Goal: Transaction & Acquisition: Purchase product/service

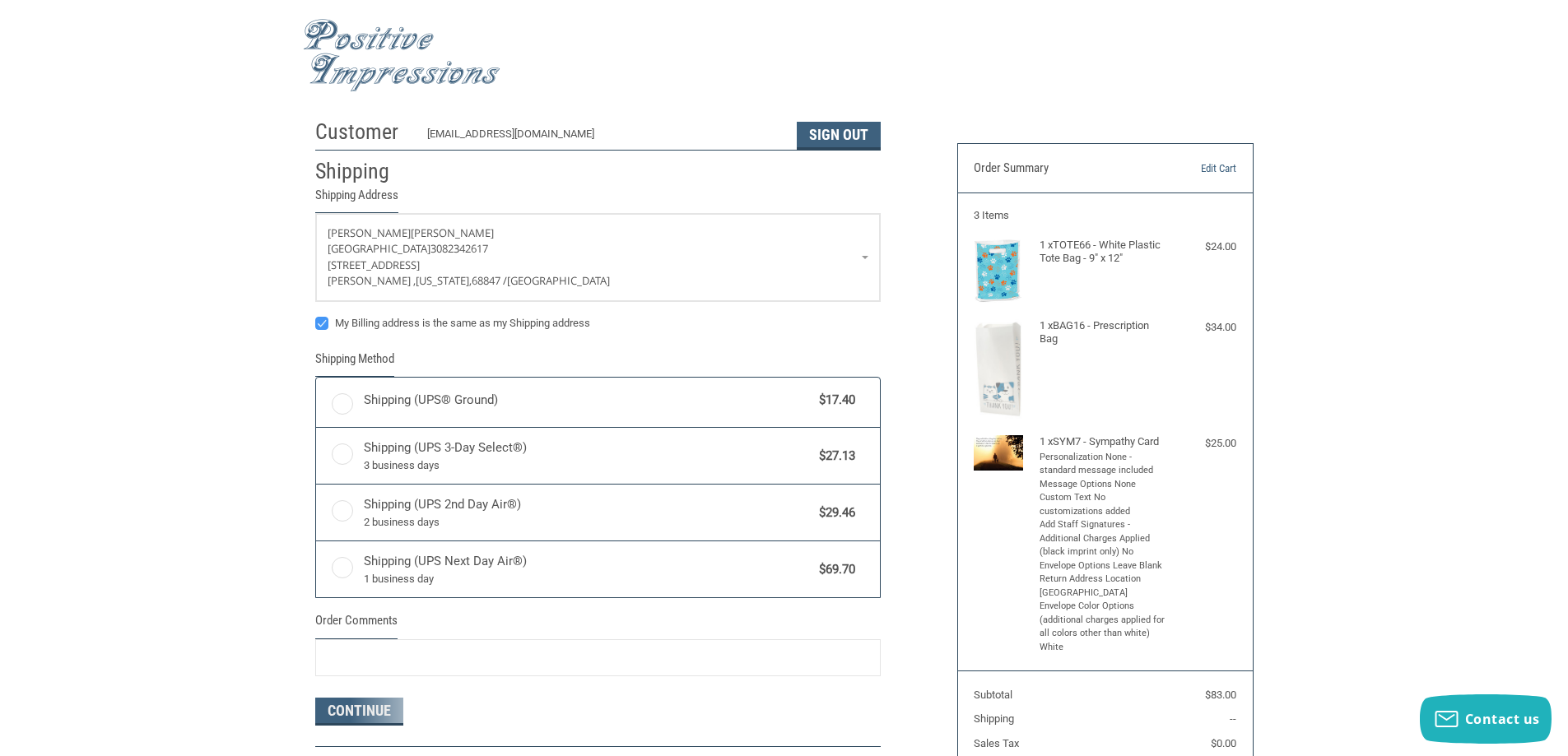
radio input "true"
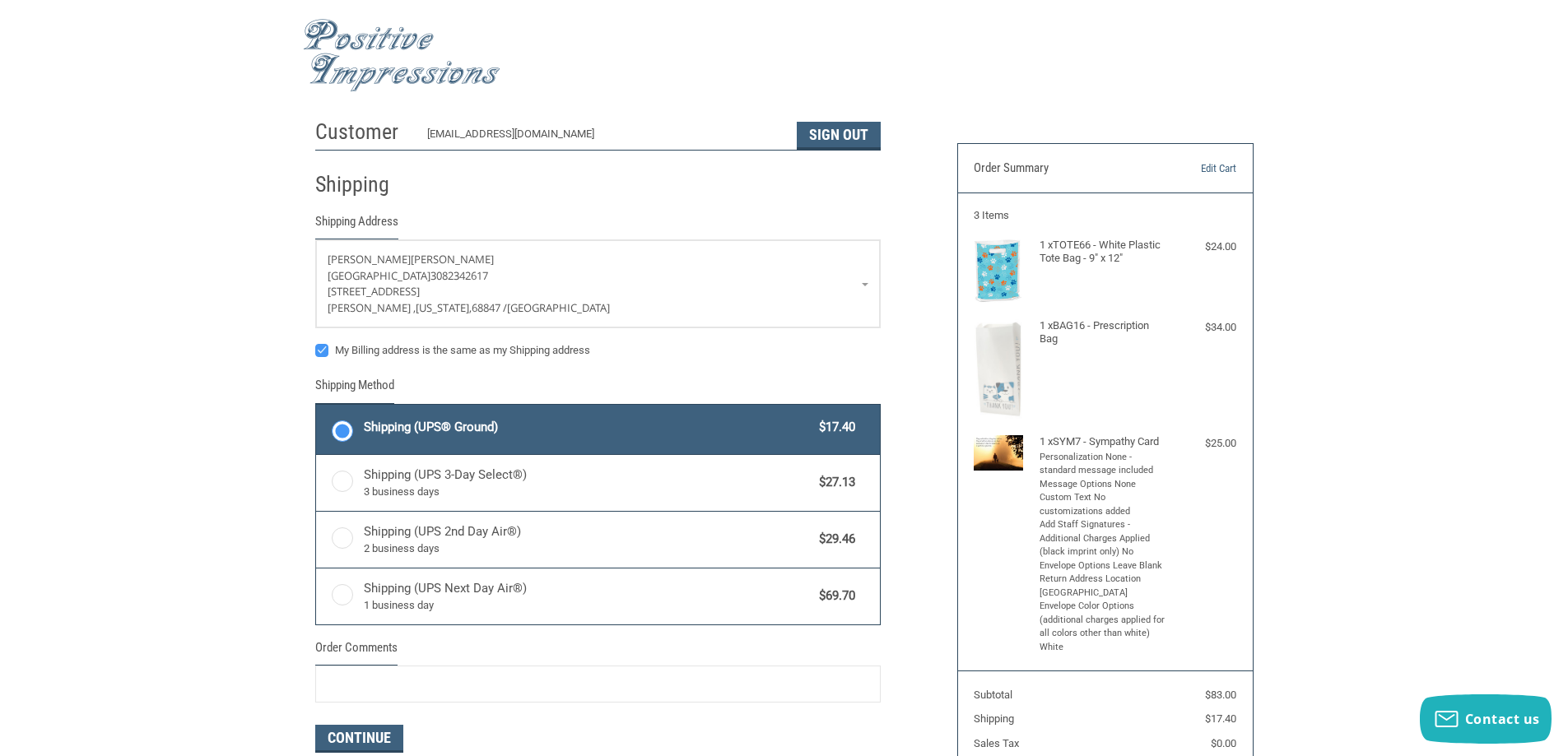
click at [1005, 344] on img at bounding box center [998, 369] width 49 height 100
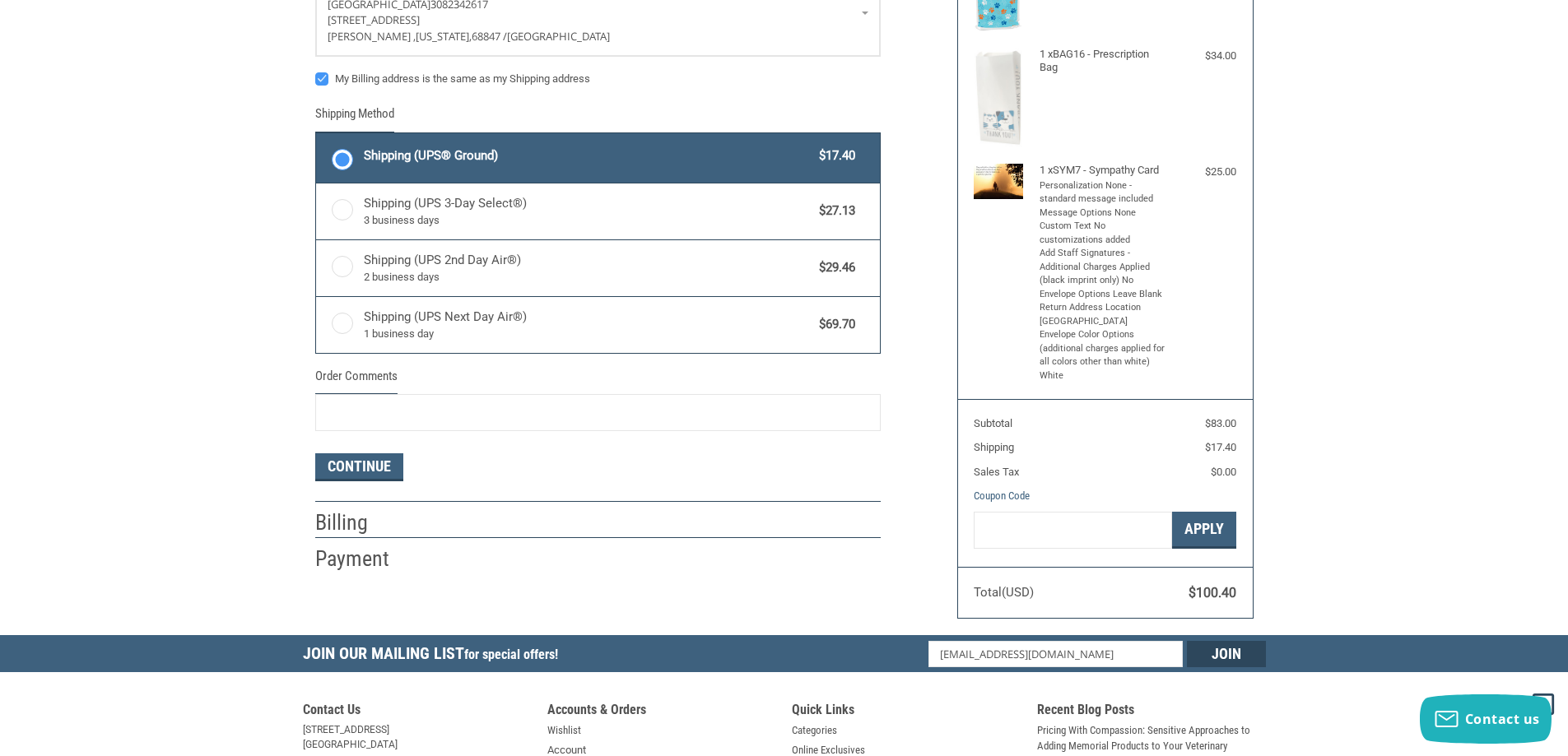
scroll to position [133, 0]
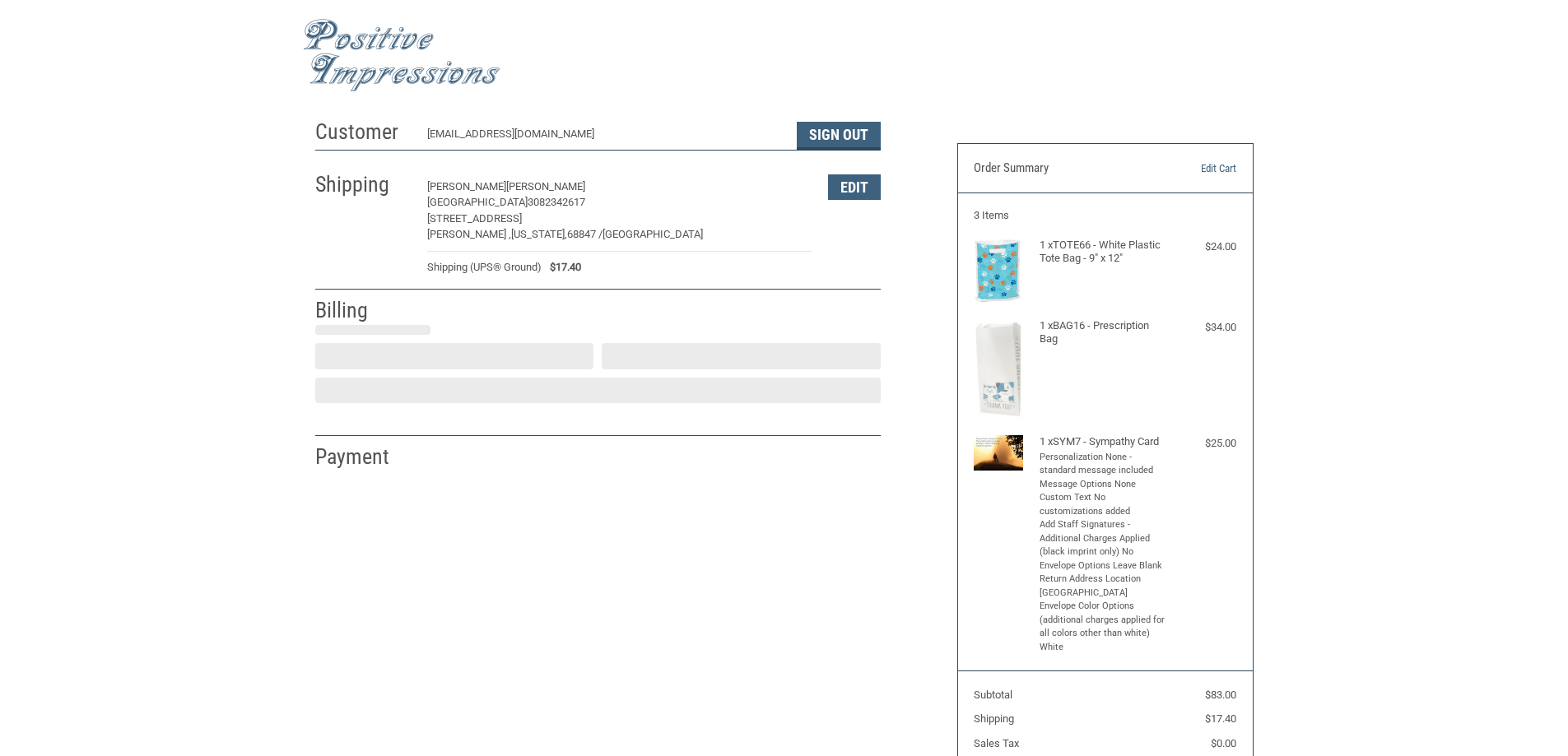
select select "US"
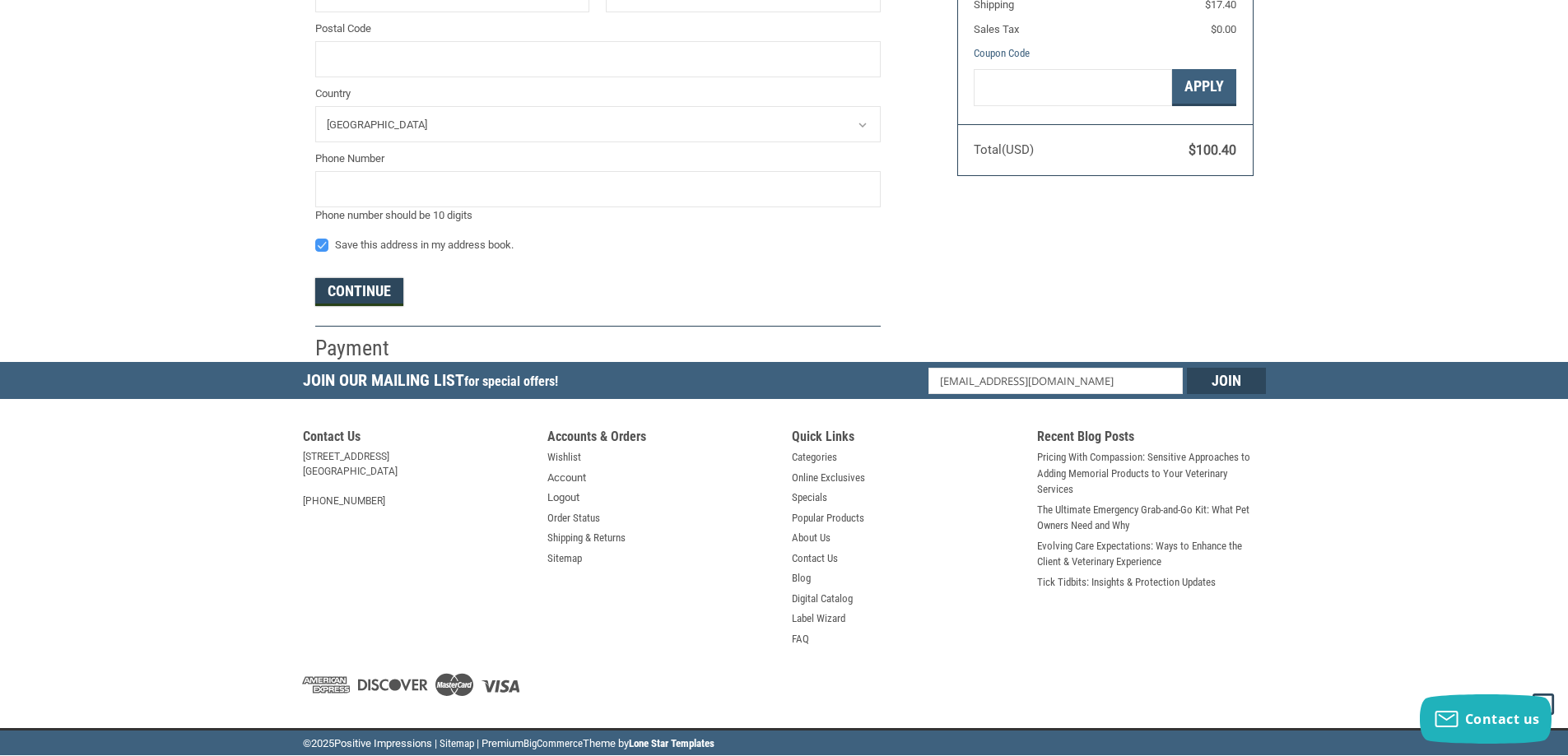
click at [347, 296] on button "Continue" at bounding box center [359, 292] width 88 height 28
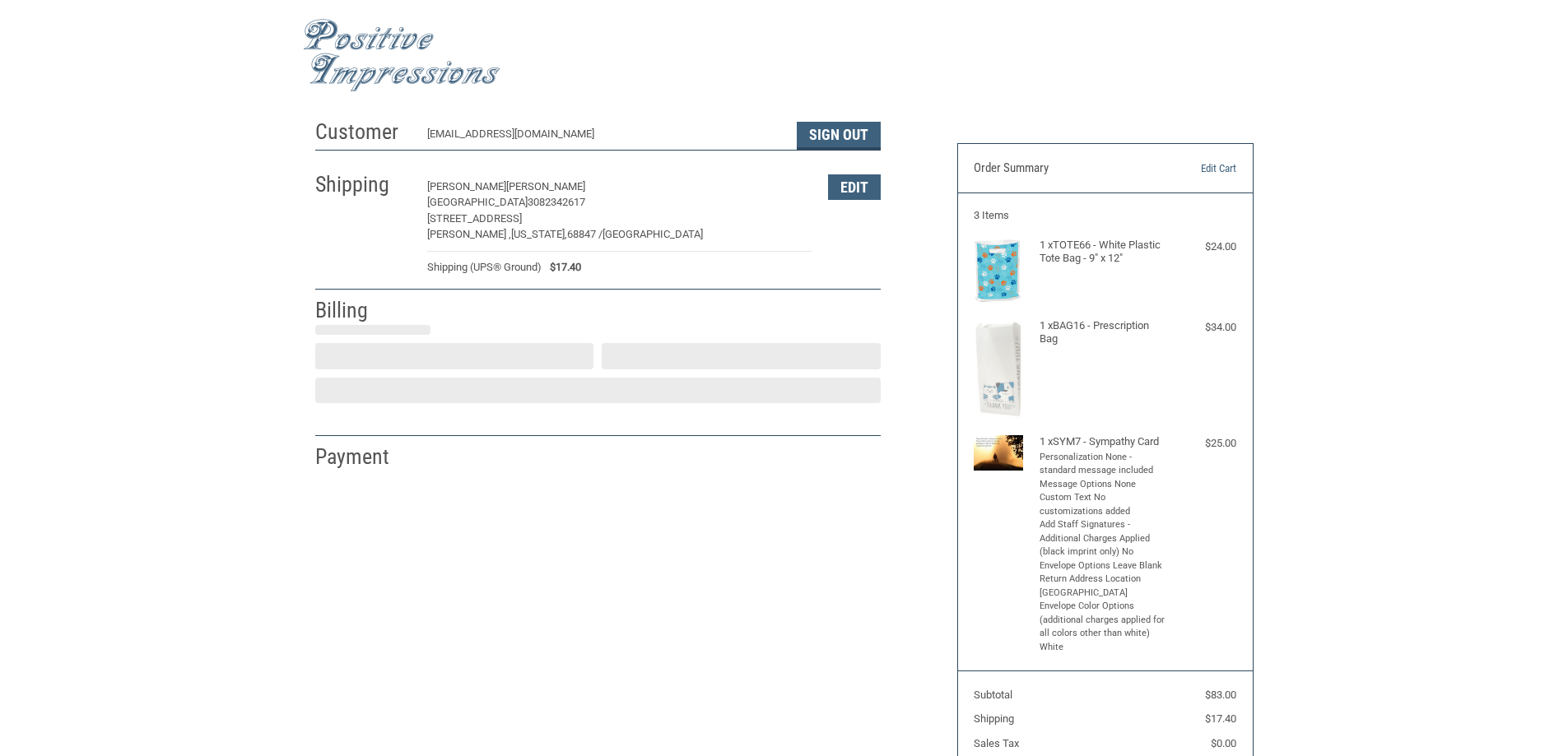
select select "US"
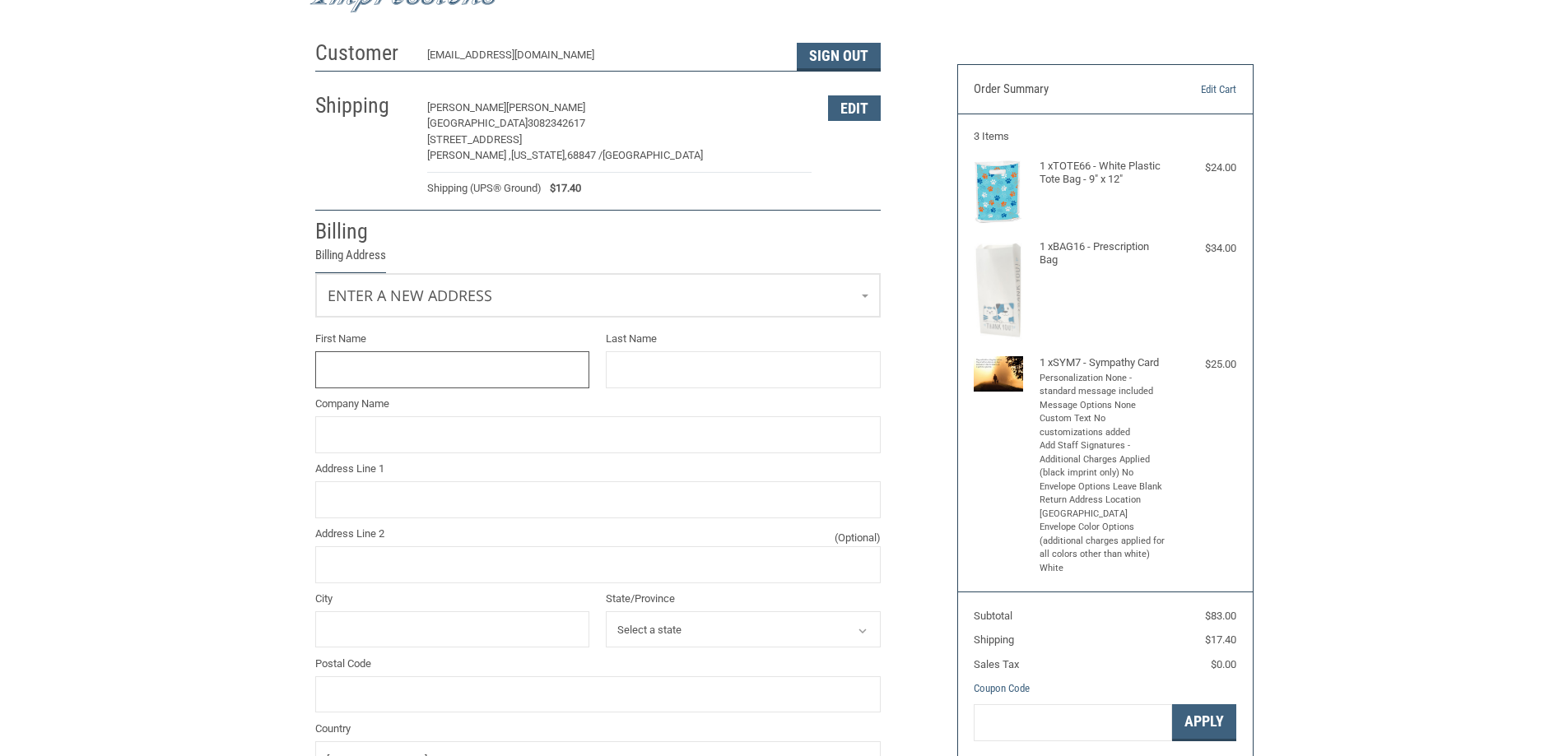
scroll to position [139, 0]
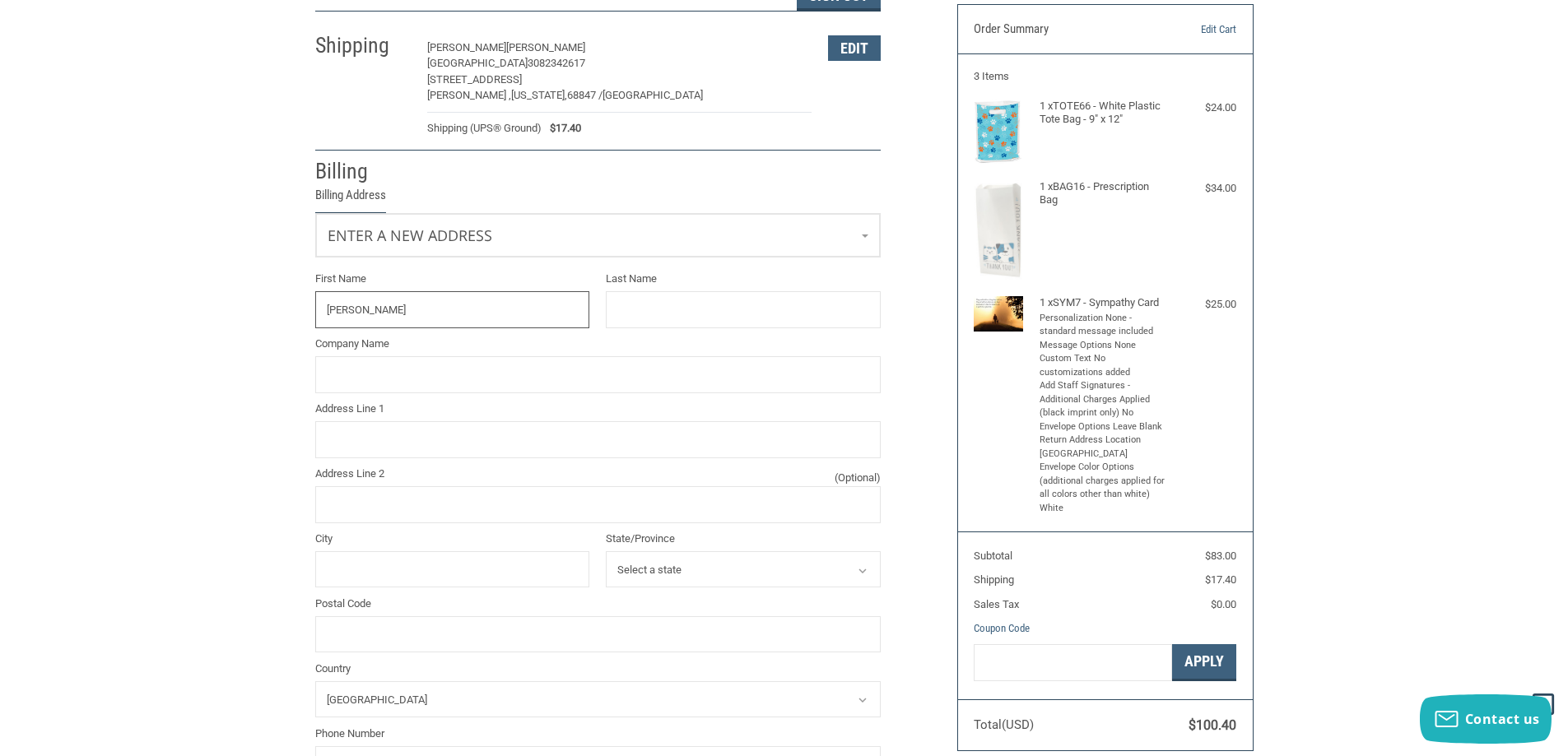
type input "[PERSON_NAME]"
type input "[GEOGRAPHIC_DATA]"
type input "[STREET_ADDRESS]"
click at [359, 567] on input "City" at bounding box center [452, 569] width 275 height 37
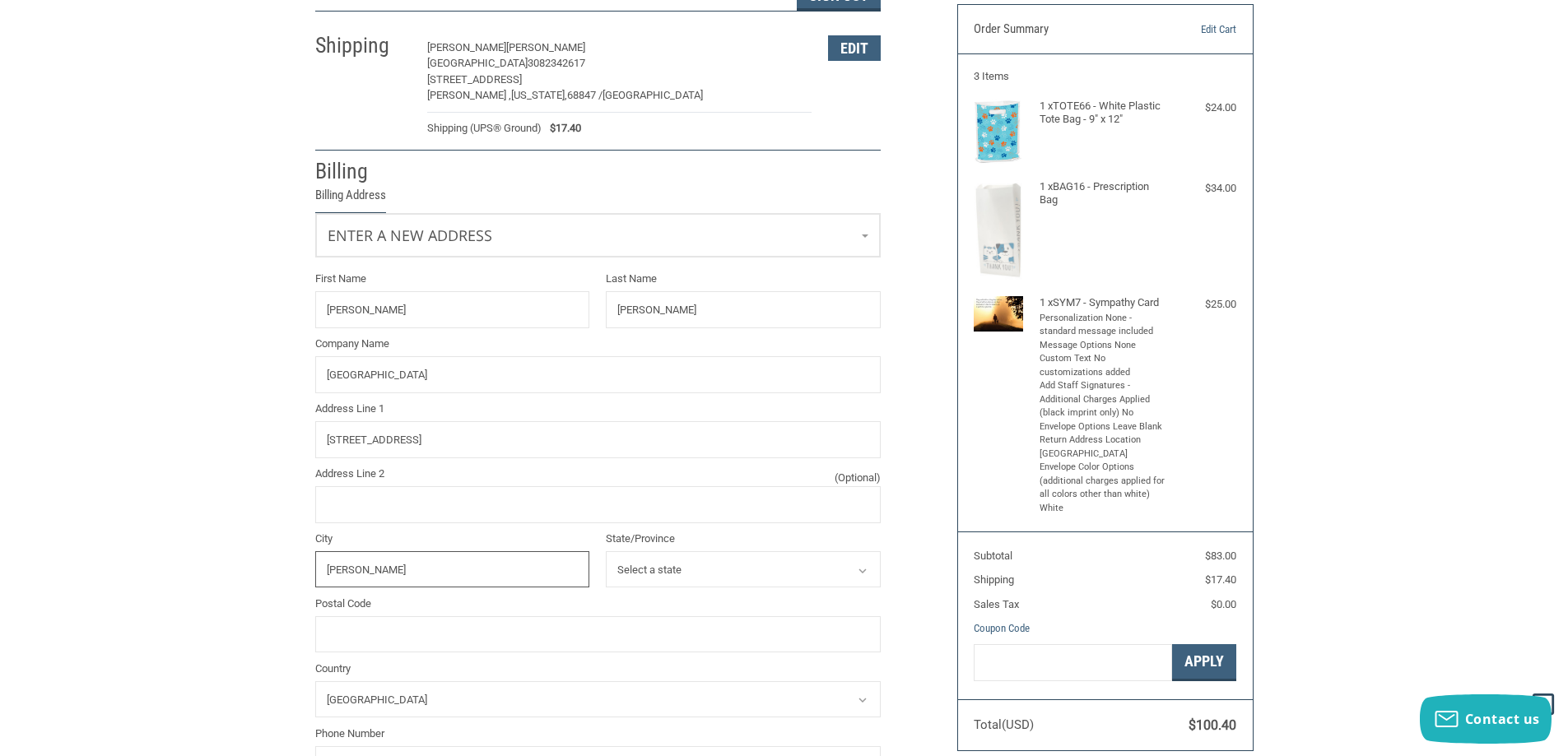
type input "KEARNEY"
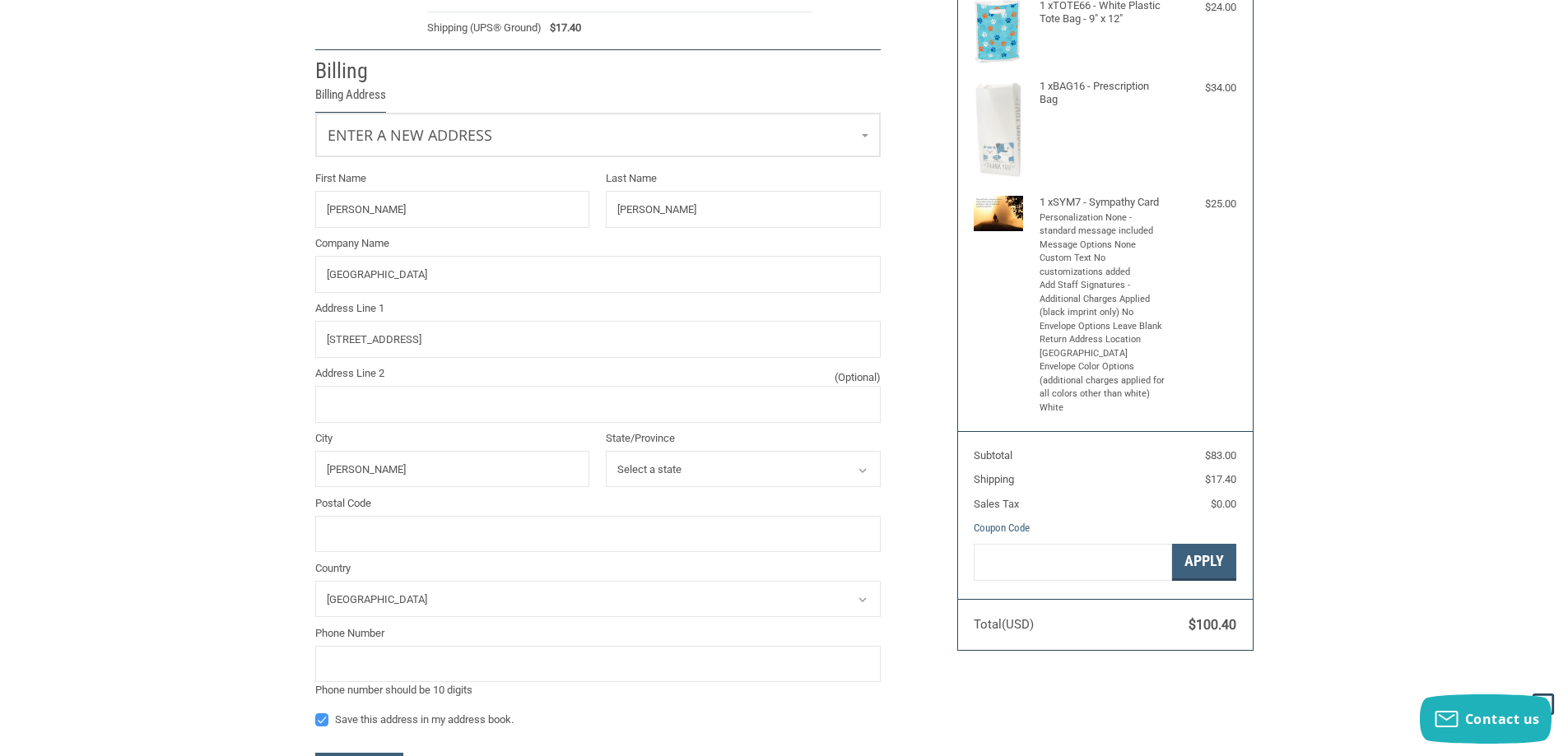
scroll to position [386, 0]
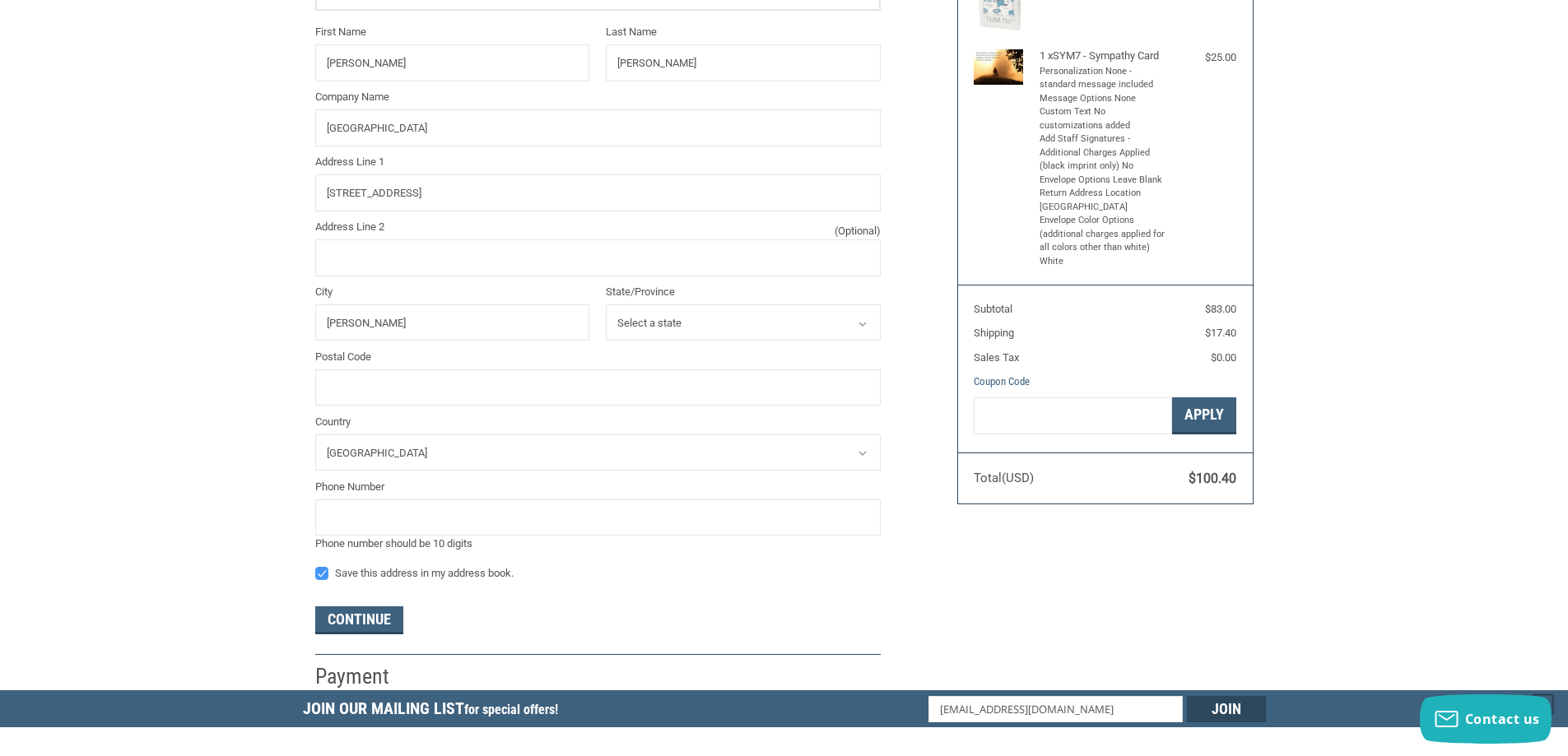
click at [858, 320] on icon at bounding box center [862, 324] width 15 height 15
click at [862, 328] on icon at bounding box center [862, 324] width 15 height 15
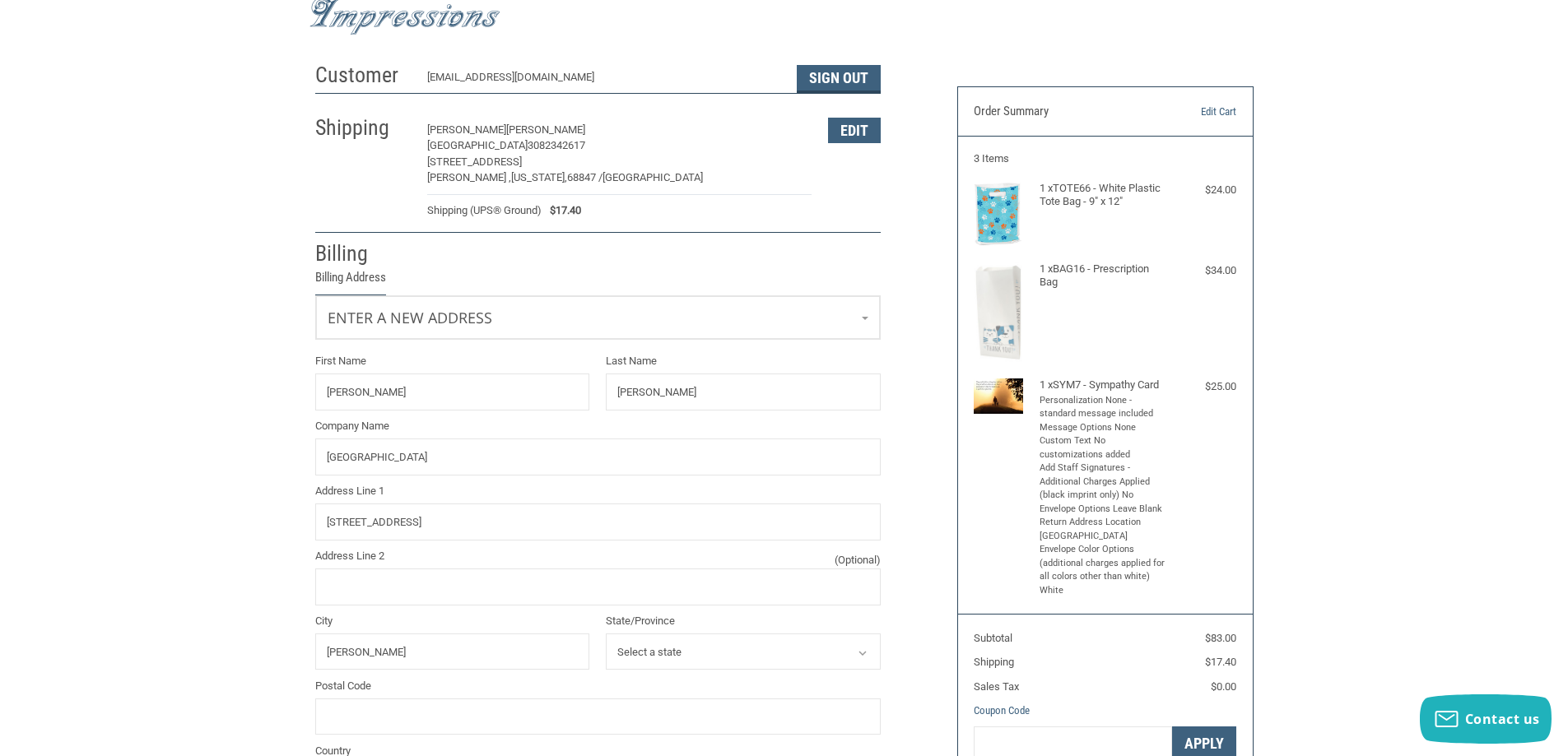
scroll to position [139, 0]
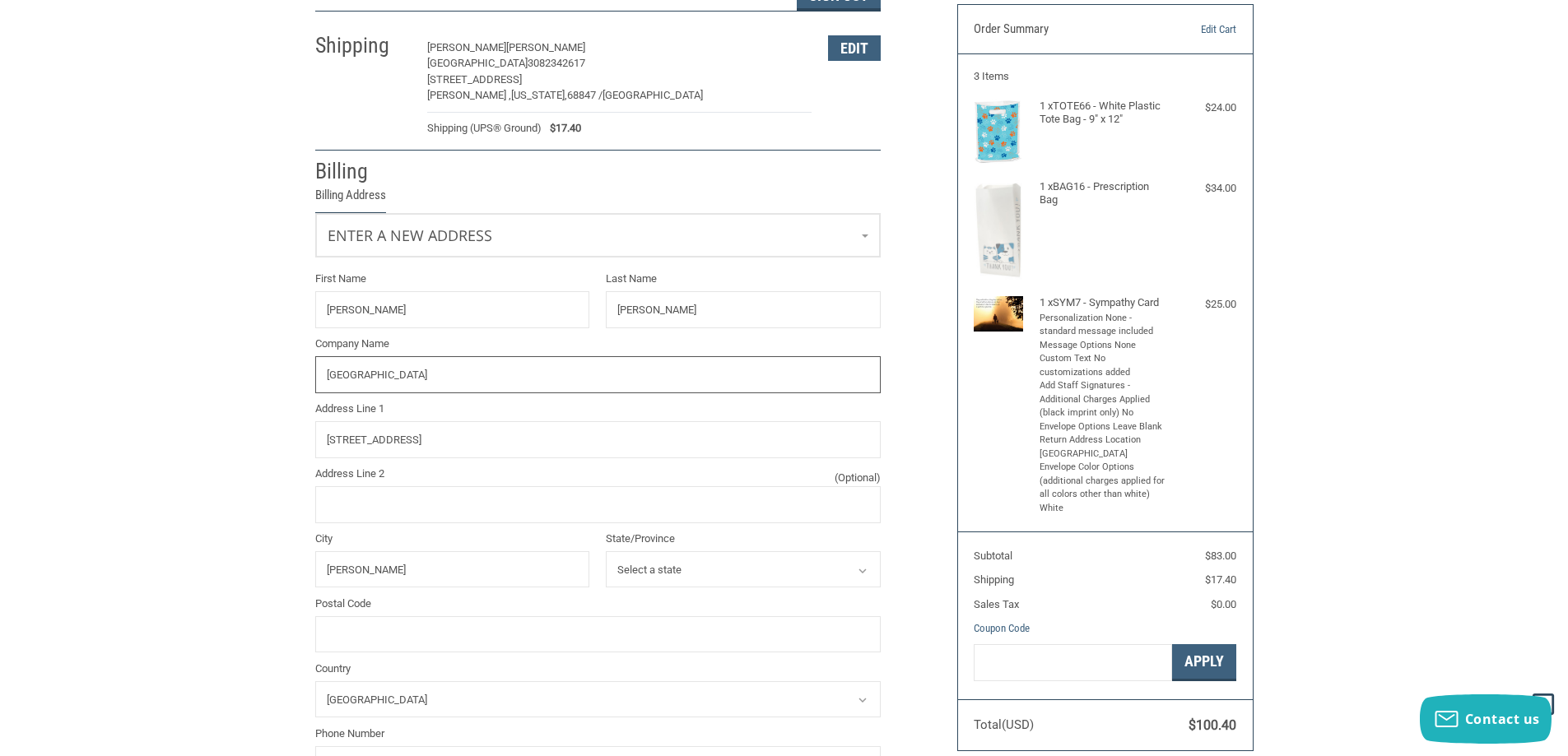
click at [500, 375] on input "[GEOGRAPHIC_DATA]" at bounding box center [598, 375] width 565 height 37
drag, startPoint x: 438, startPoint y: 443, endPoint x: 315, endPoint y: 441, distance: 123.0
click at [315, 441] on input "[STREET_ADDRESS]" at bounding box center [598, 439] width 565 height 37
paste input "6340 Yellow Rose Lane"
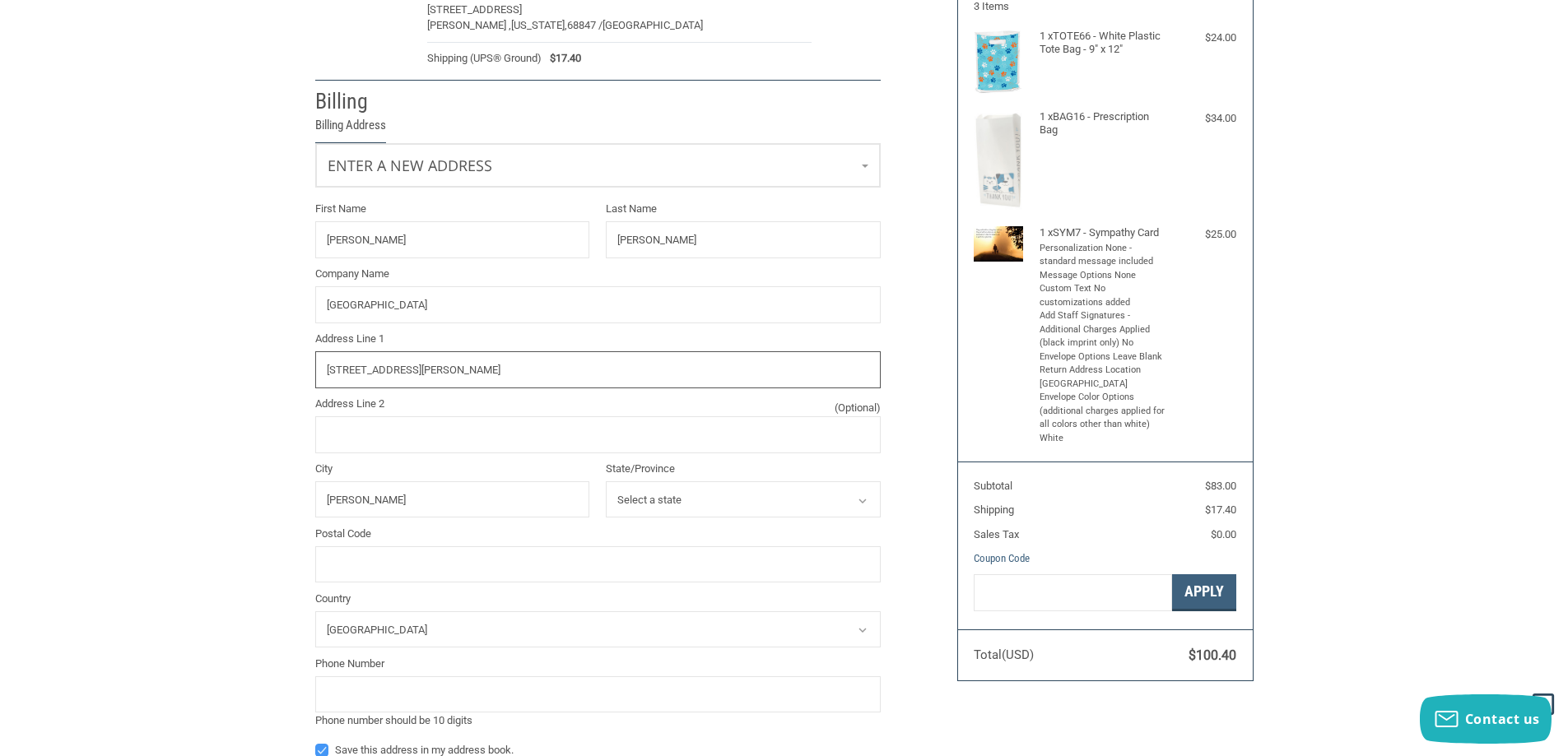
scroll to position [304, 0]
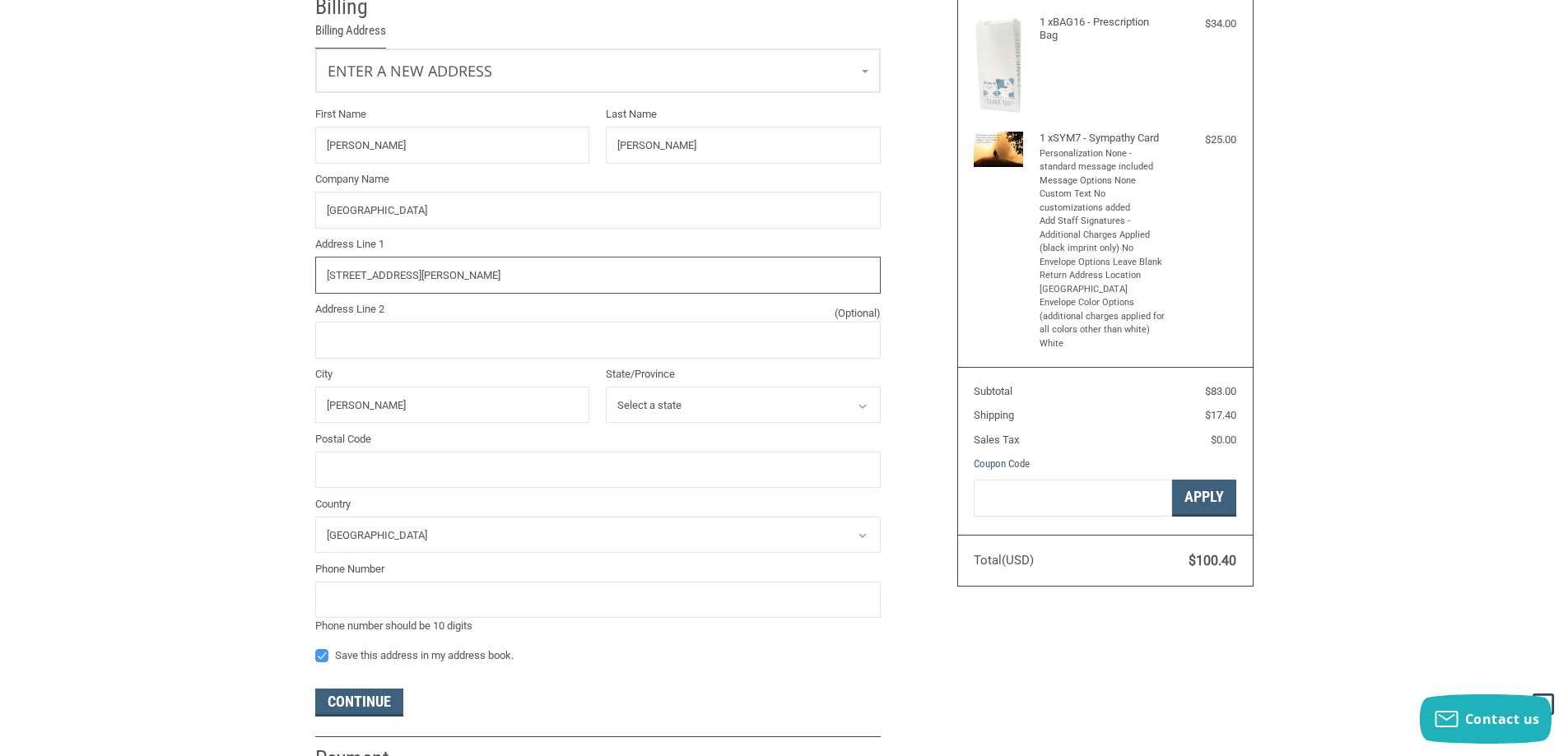
type input "6340 YELLOW ROSE LANE"
click at [859, 410] on icon at bounding box center [862, 406] width 15 height 15
click at [805, 404] on select "Select a state Alabama Alaska American Samoa Arizona Arkansas Armed Forces Amer…" at bounding box center [743, 405] width 275 height 37
select select "NE"
click at [606, 387] on select "Select a state Alabama Alaska American Samoa Arizona Arkansas Armed Forces Amer…" at bounding box center [743, 405] width 275 height 37
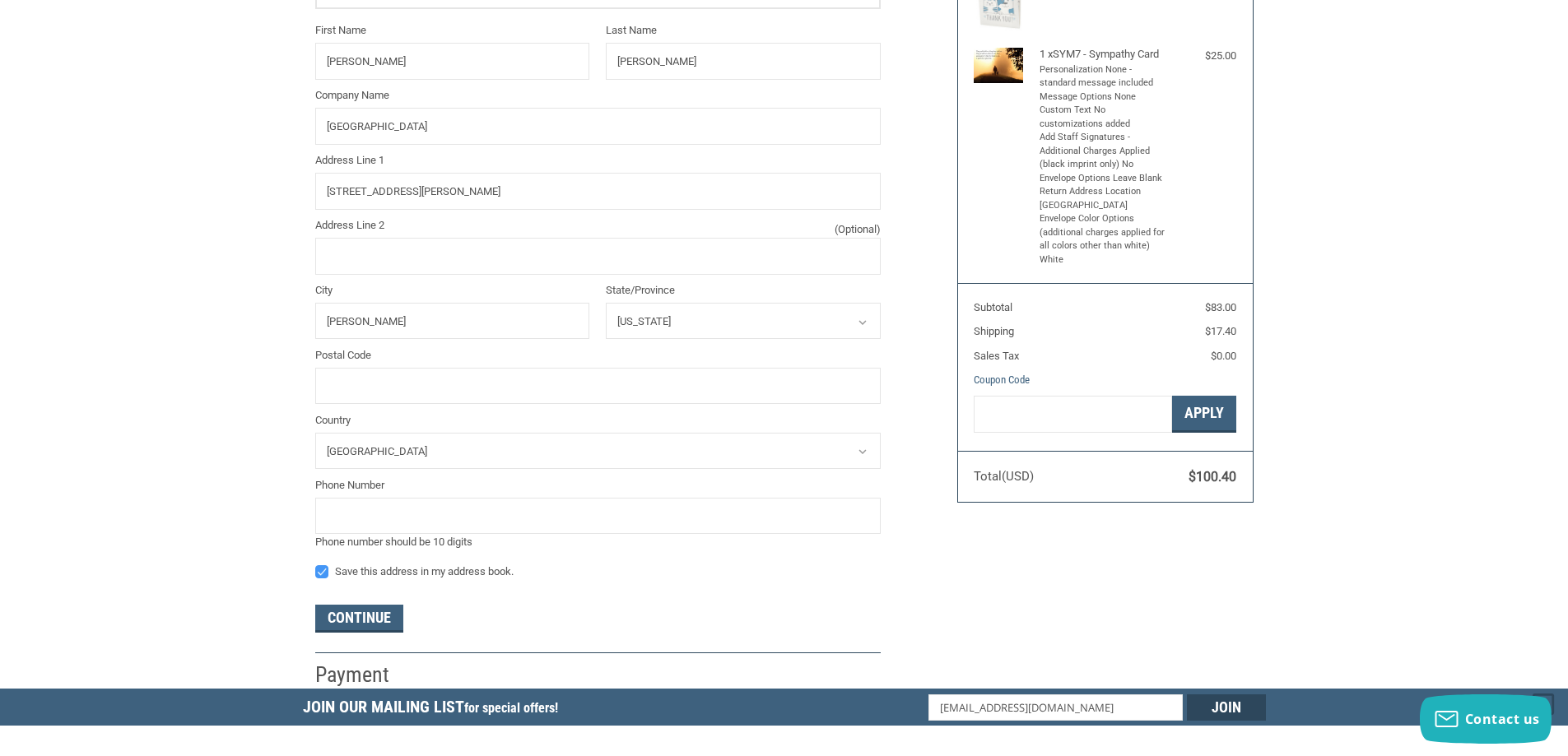
scroll to position [468, 0]
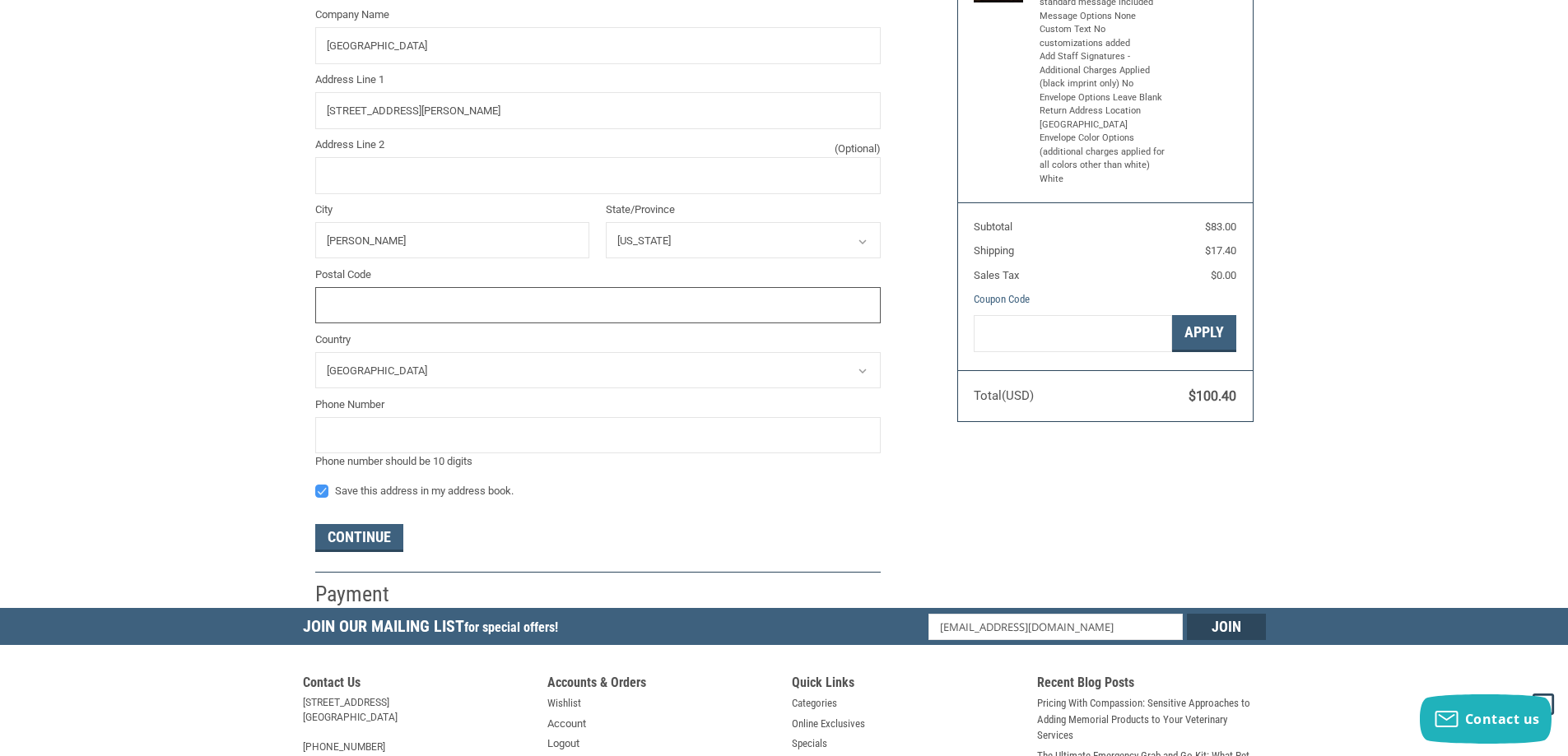
click at [432, 306] on input "Postal Code" at bounding box center [598, 306] width 565 height 37
type input "68845"
click at [454, 436] on input "tel" at bounding box center [598, 435] width 565 height 37
type input "3082342617"
click at [379, 533] on button "Continue" at bounding box center [359, 538] width 88 height 28
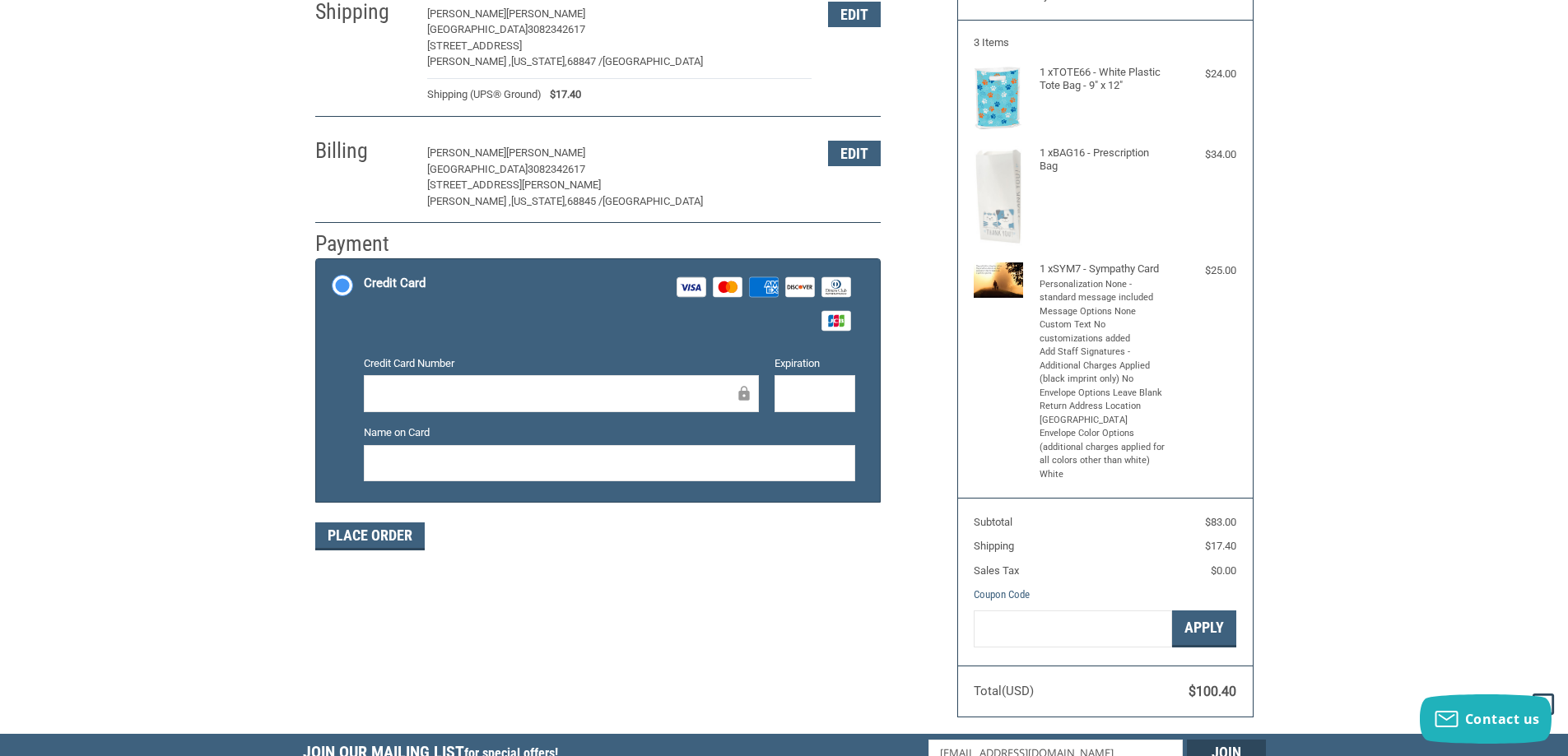
scroll to position [178, 0]
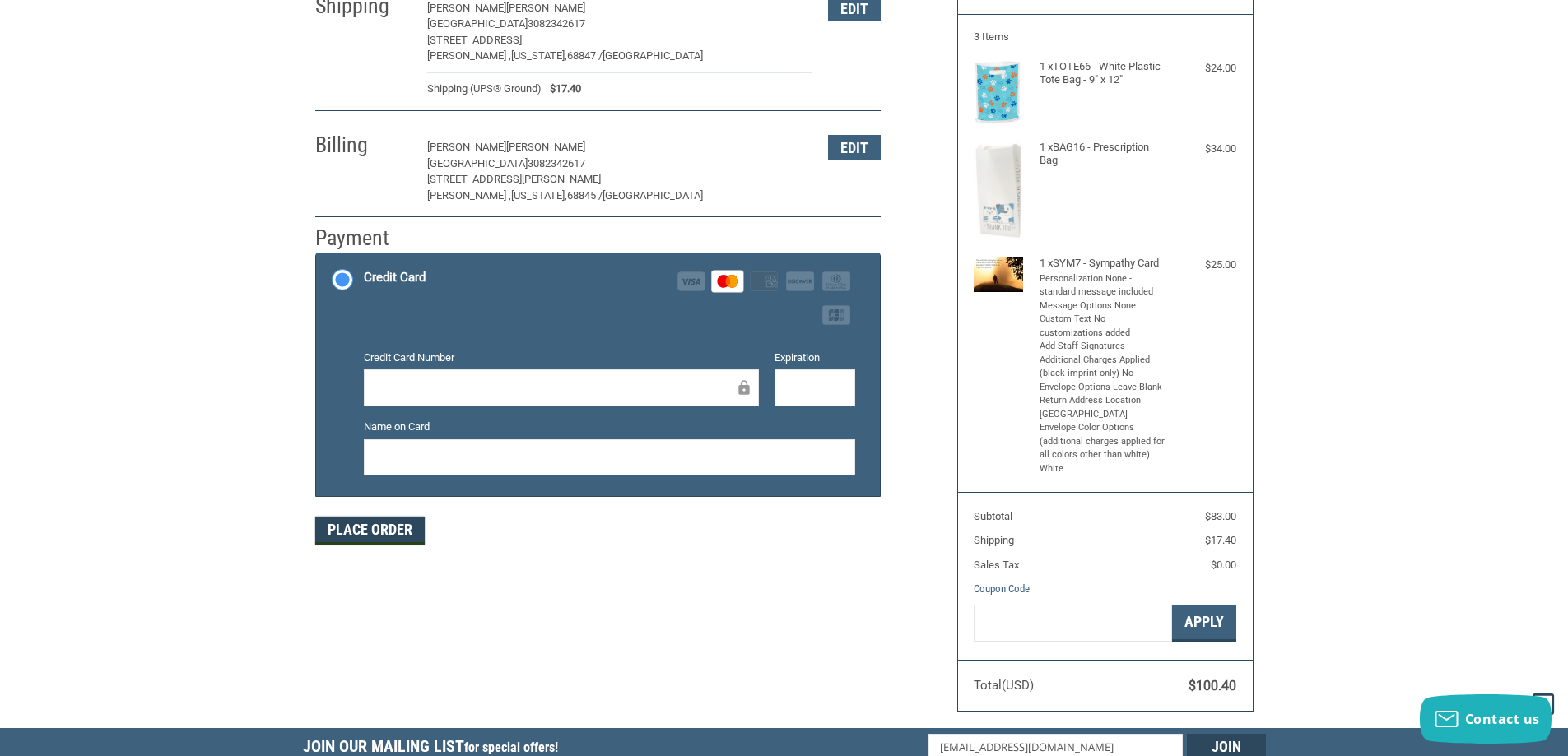
click at [336, 532] on button "Place Order" at bounding box center [370, 530] width 109 height 28
